Goal: Task Accomplishment & Management: Complete application form

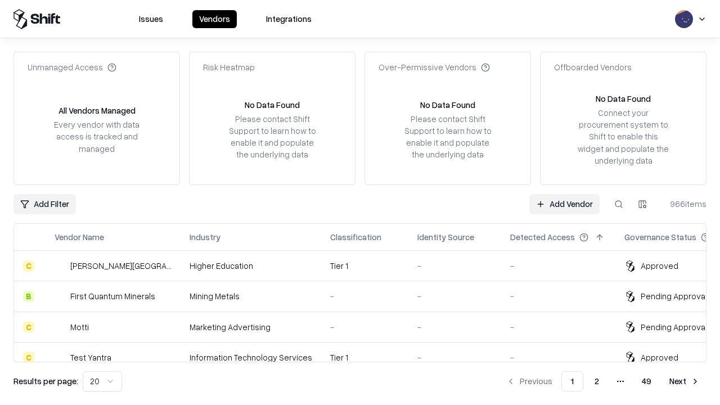
click at [564, 204] on link "Add Vendor" at bounding box center [565, 204] width 70 height 20
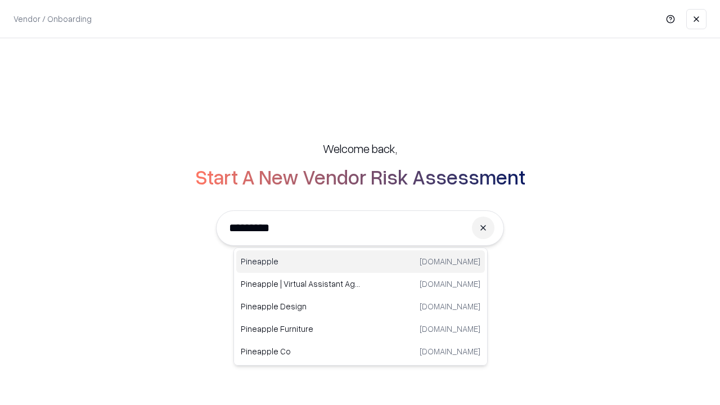
click at [361, 262] on div "Pineapple [DOMAIN_NAME]" at bounding box center [360, 261] width 249 height 23
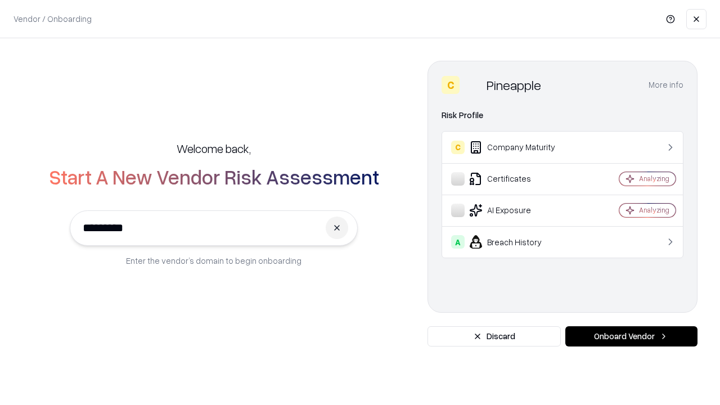
type input "*********"
click at [631, 337] on button "Onboard Vendor" at bounding box center [632, 336] width 132 height 20
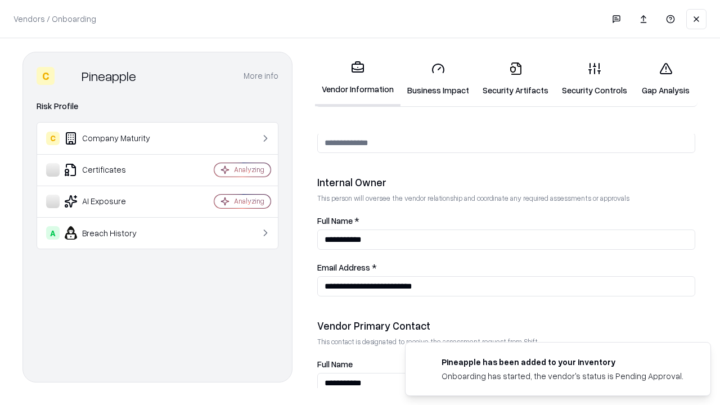
scroll to position [583, 0]
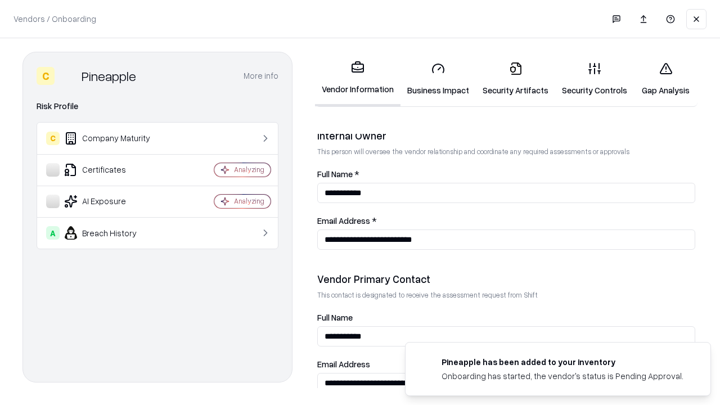
click at [438, 79] on link "Business Impact" at bounding box center [438, 79] width 75 height 52
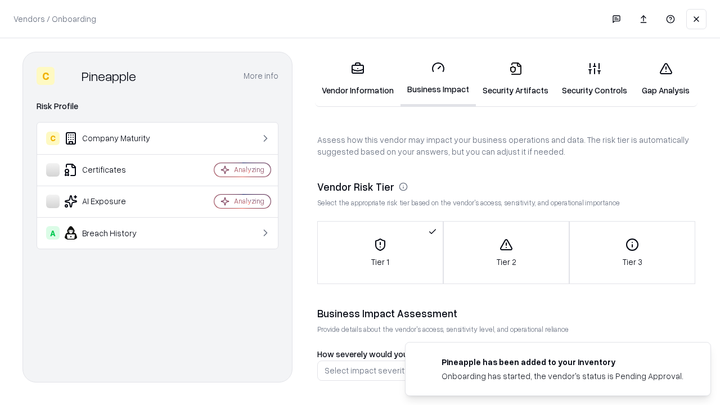
click at [515, 79] on link "Security Artifacts" at bounding box center [515, 79] width 79 height 52
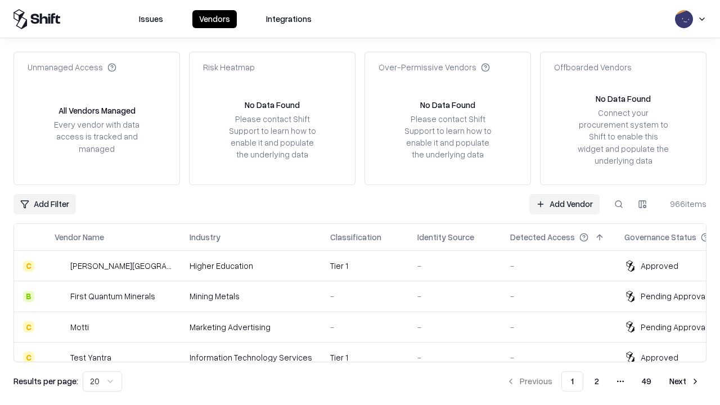
click at [564, 204] on link "Add Vendor" at bounding box center [565, 204] width 70 height 20
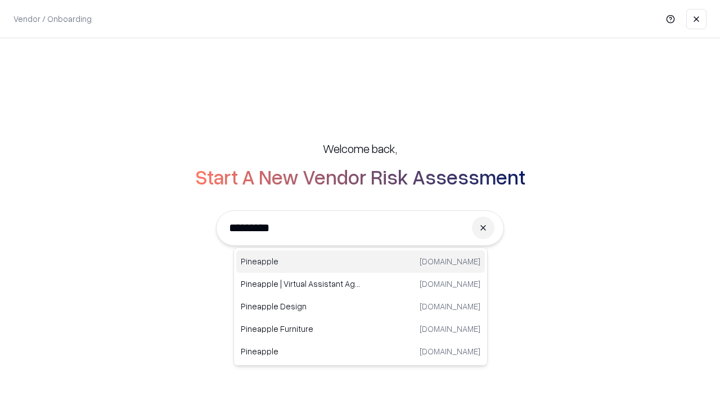
click at [361, 262] on div "Pineapple [DOMAIN_NAME]" at bounding box center [360, 261] width 249 height 23
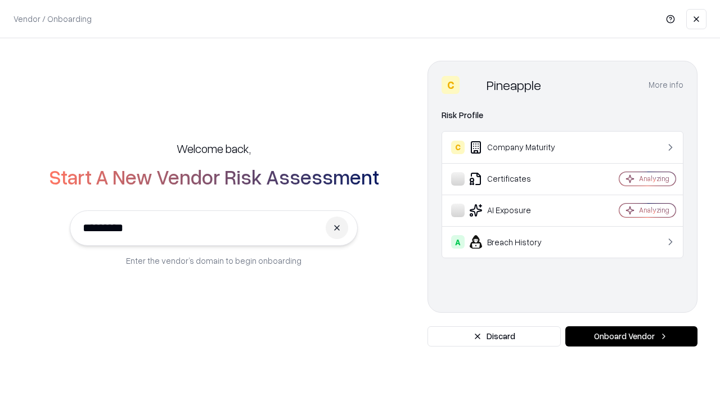
type input "*********"
click at [631, 337] on button "Onboard Vendor" at bounding box center [632, 336] width 132 height 20
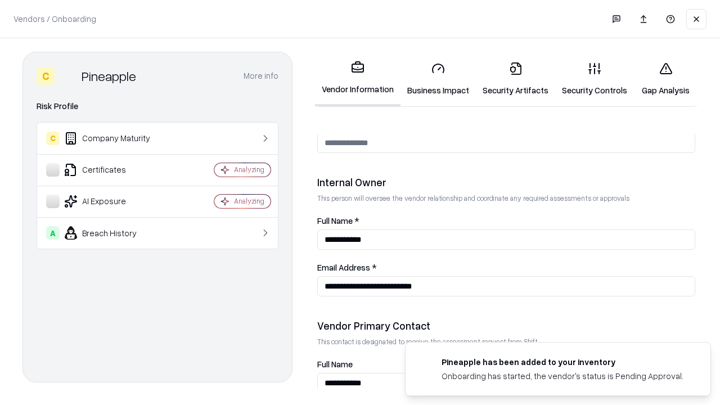
scroll to position [583, 0]
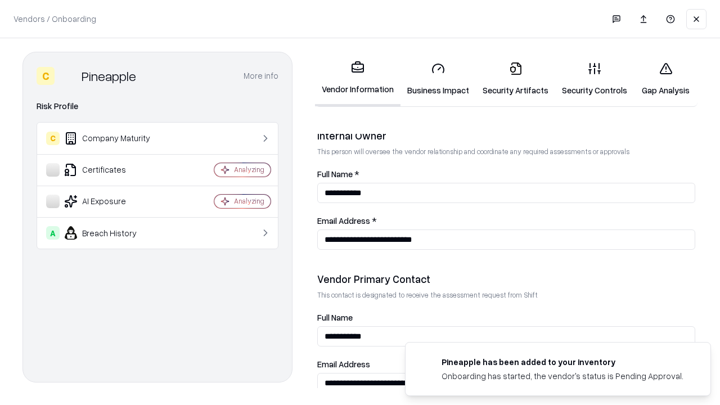
click at [666, 79] on link "Gap Analysis" at bounding box center [666, 79] width 64 height 52
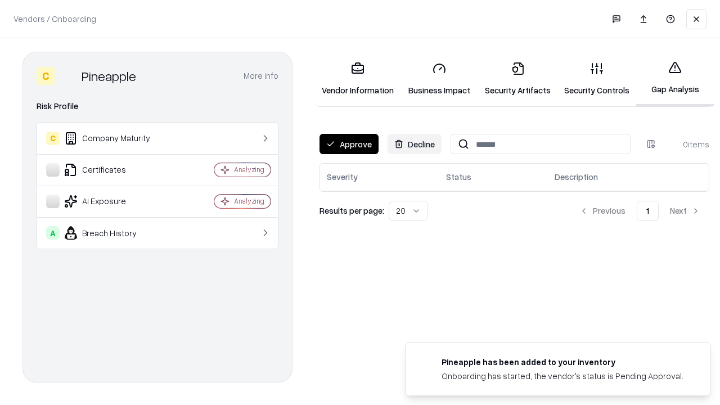
click at [349, 144] on button "Approve" at bounding box center [349, 144] width 59 height 20
